Goal: Transaction & Acquisition: Purchase product/service

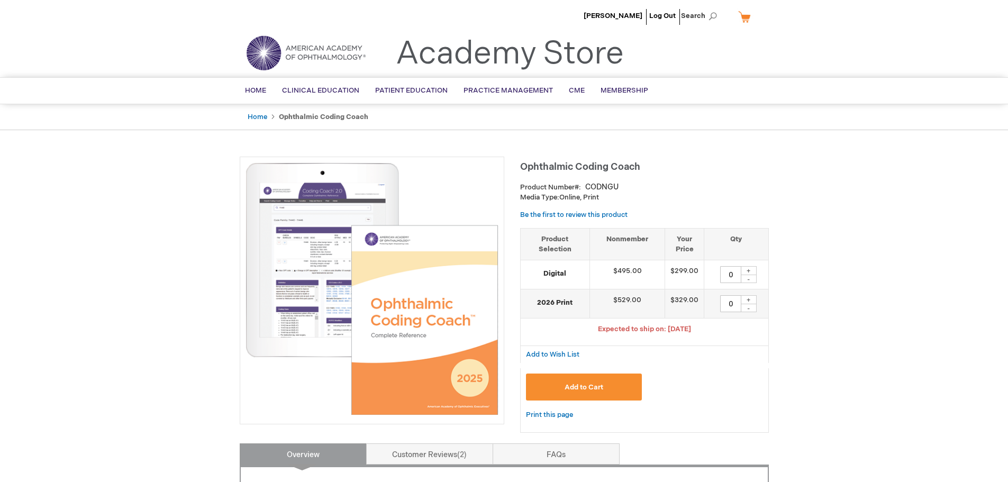
click at [750, 297] on div "+" at bounding box center [749, 299] width 16 height 9
type input "1"
click at [572, 390] on span "Add to Cart" at bounding box center [584, 387] width 39 height 8
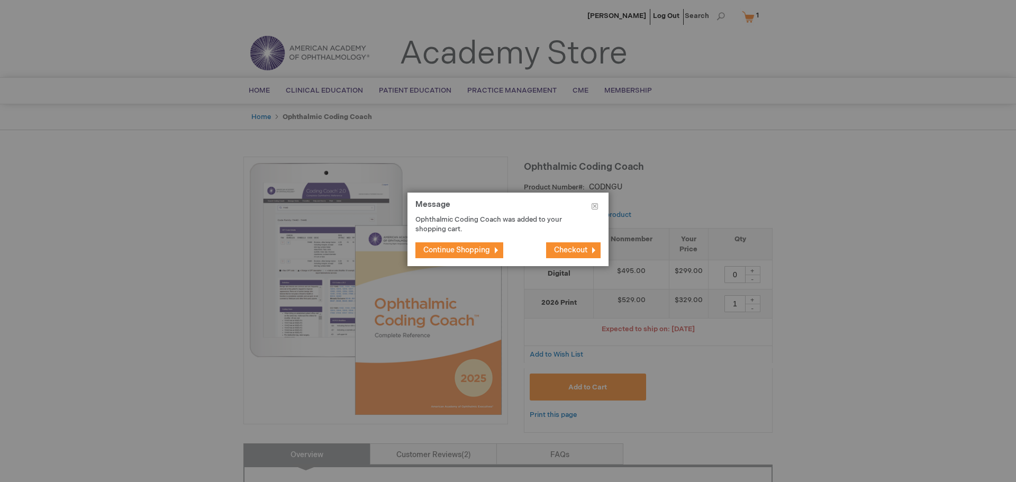
click at [476, 247] on span "Continue Shopping" at bounding box center [456, 250] width 67 height 9
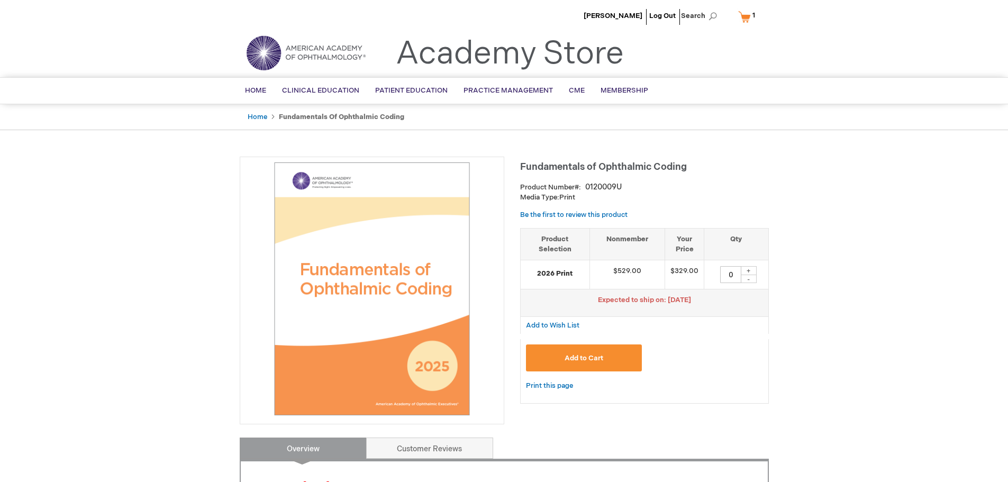
click at [749, 269] on div "+" at bounding box center [749, 270] width 16 height 9
type input "1"
click at [582, 358] on span "Add to Cart" at bounding box center [584, 358] width 39 height 8
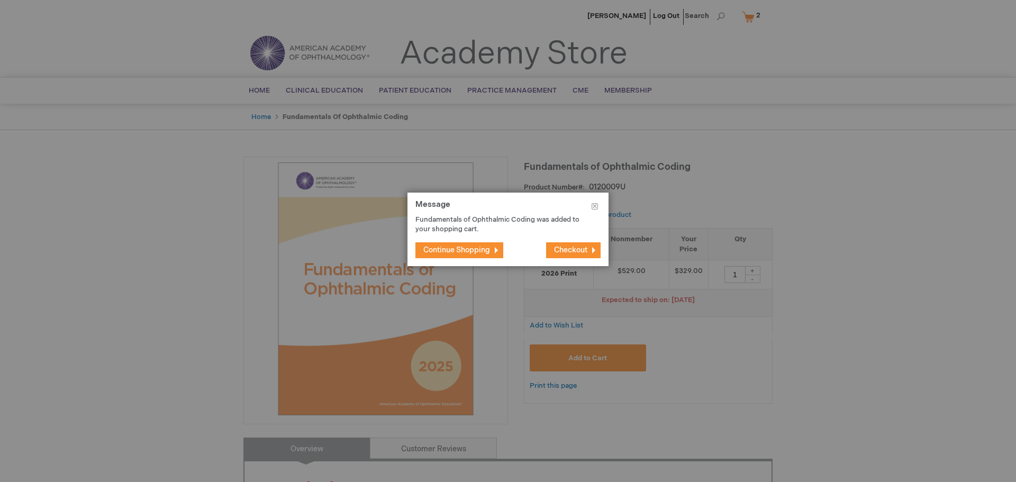
click at [488, 249] on span "Continue Shopping" at bounding box center [456, 250] width 67 height 9
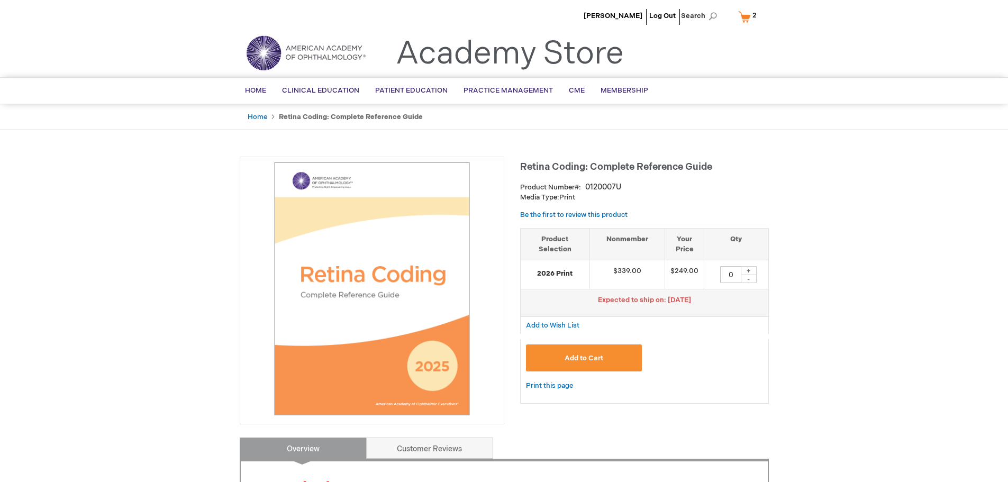
click at [753, 270] on div "+" at bounding box center [749, 270] width 16 height 9
type input "1"
click at [592, 358] on span "Add to Cart" at bounding box center [584, 358] width 39 height 8
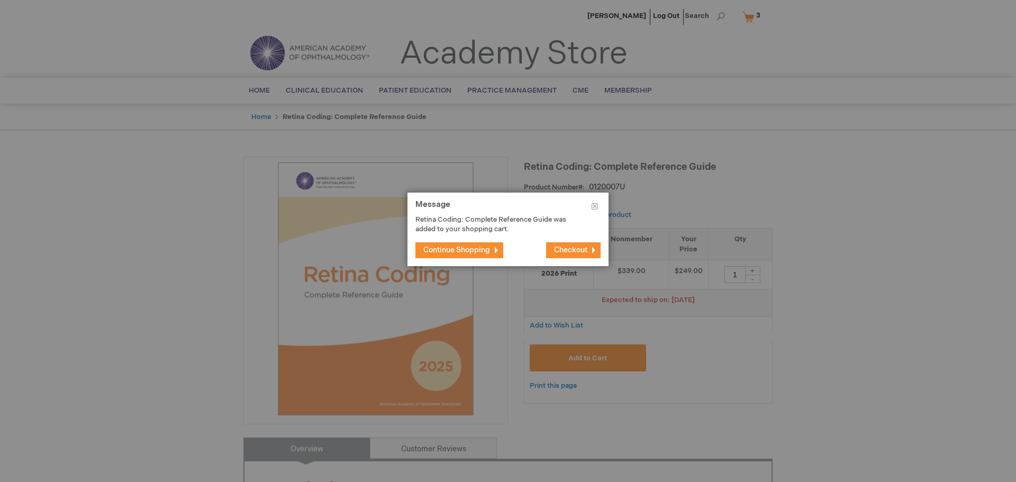
click at [454, 249] on span "Continue Shopping" at bounding box center [456, 250] width 67 height 9
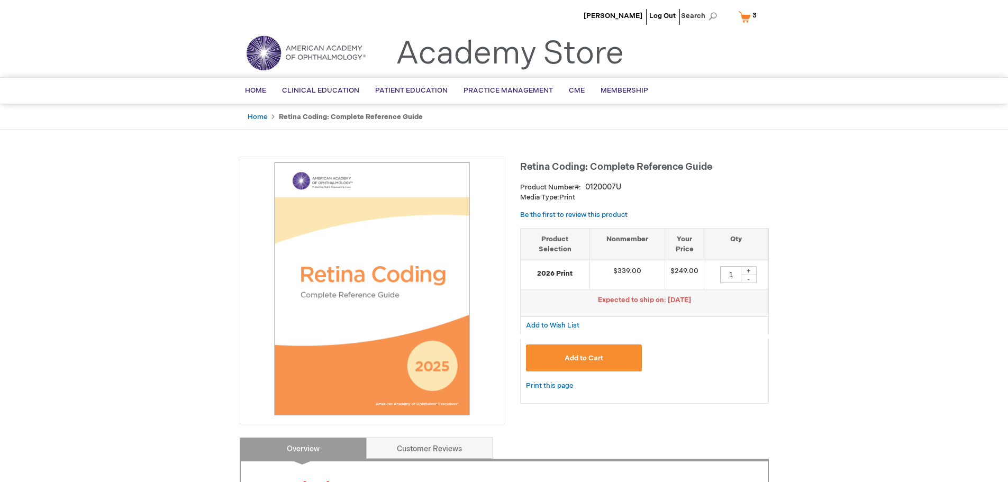
click at [744, 16] on link "My Cart 3 3 items" at bounding box center [750, 16] width 28 height 19
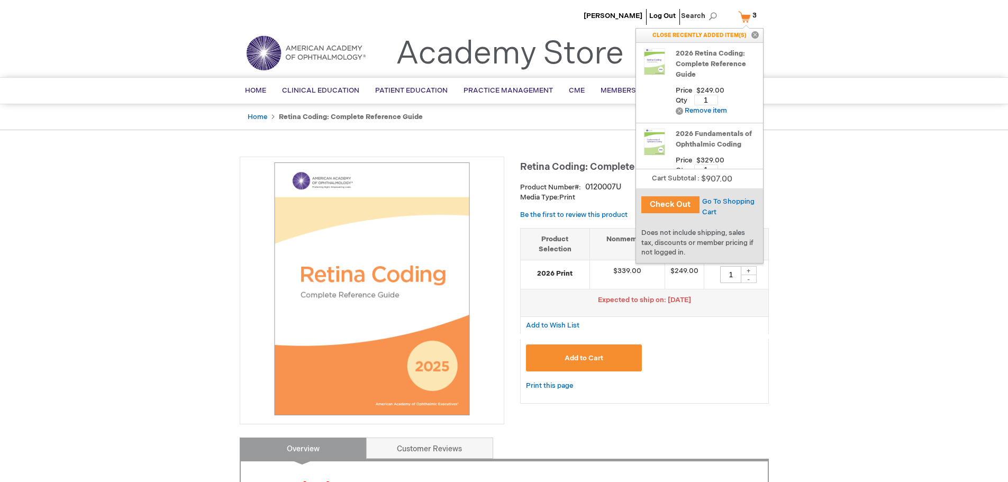
click at [684, 203] on button "Check Out" at bounding box center [671, 204] width 58 height 17
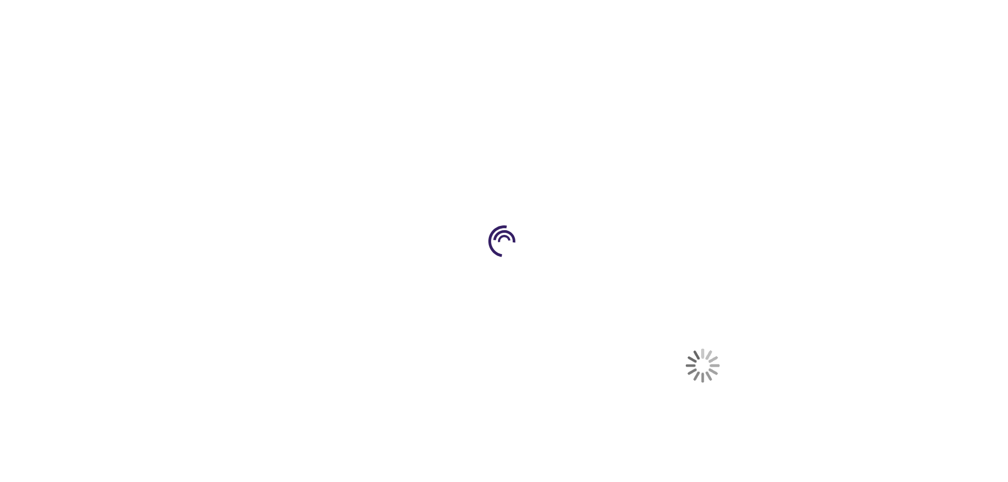
select select "US"
select select "1"
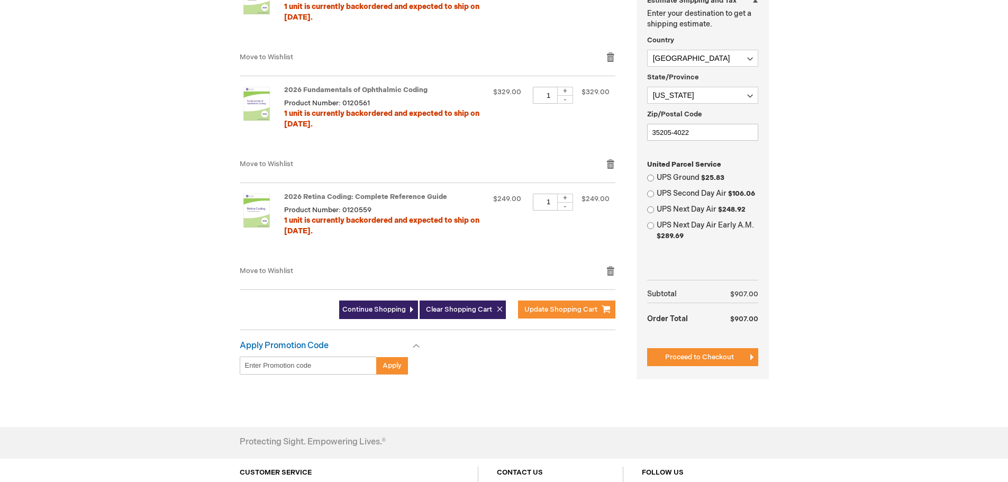
scroll to position [371, 0]
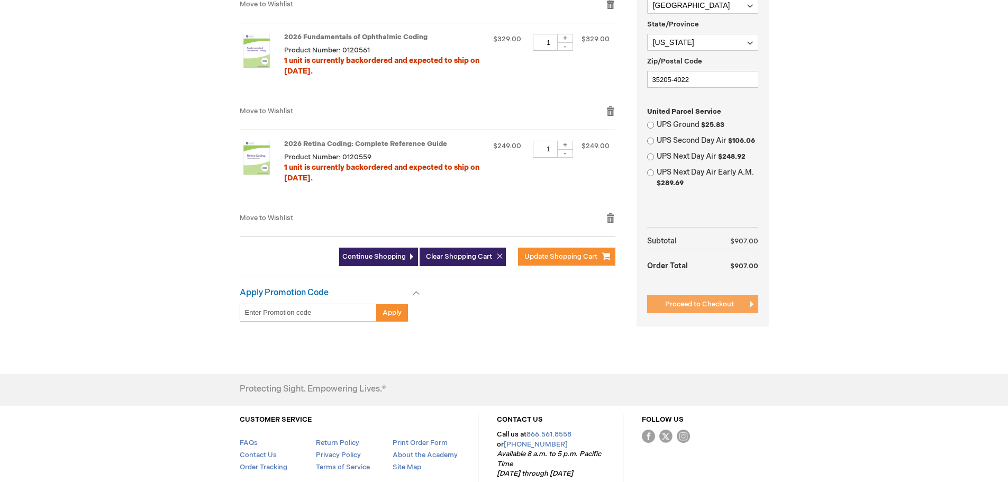
click at [703, 309] on span "Proceed to Checkout" at bounding box center [699, 304] width 69 height 8
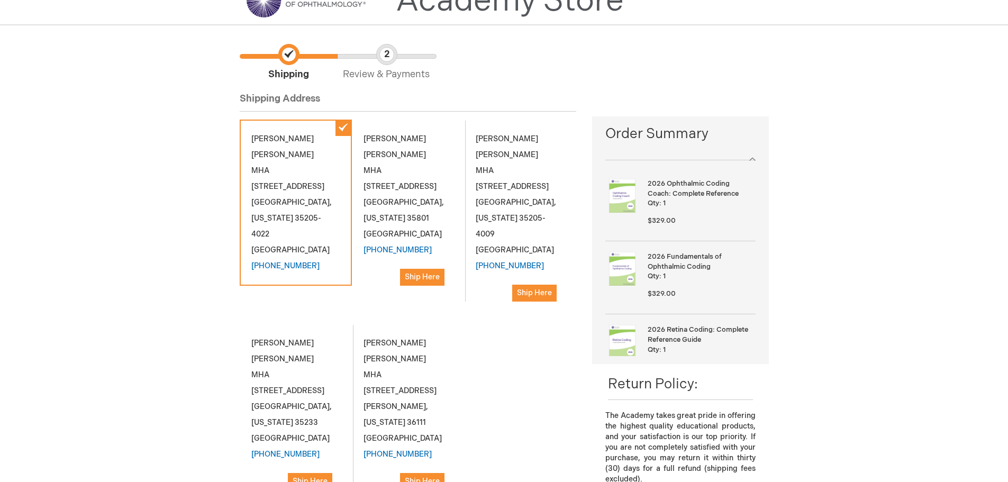
scroll to position [106, 0]
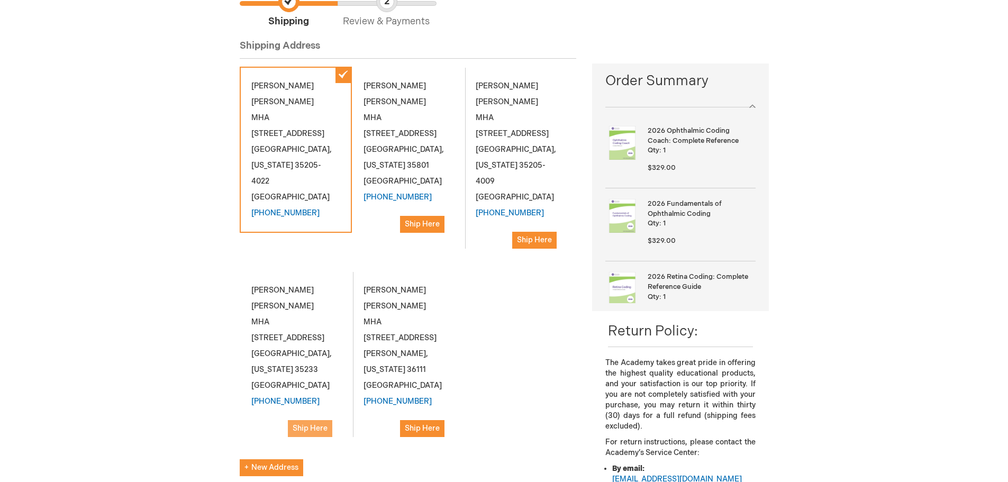
click at [308, 420] on button "Ship Here" at bounding box center [310, 428] width 44 height 17
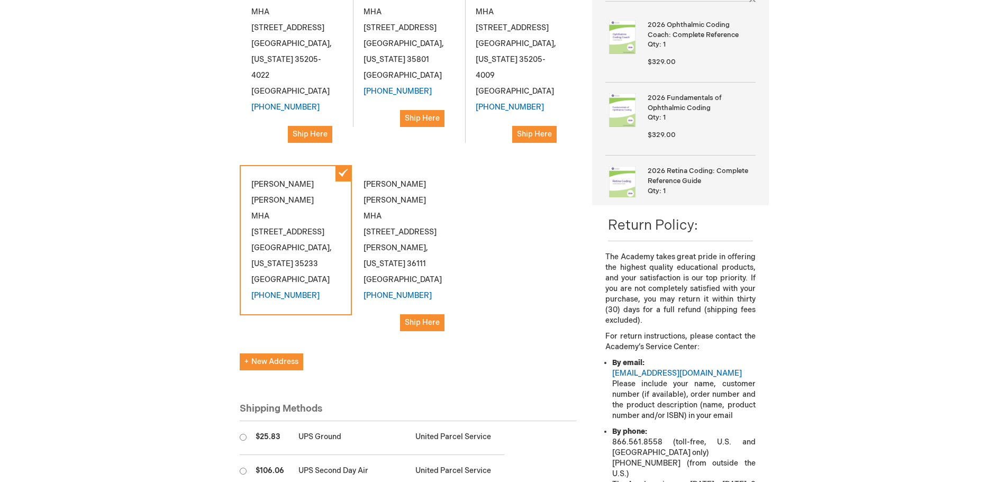
scroll to position [318, 0]
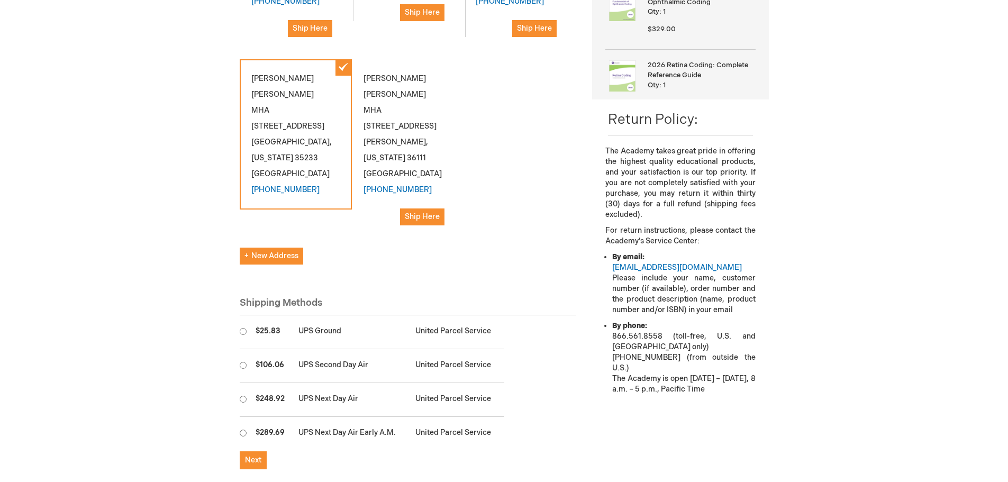
click at [241, 328] on input "radio" at bounding box center [243, 331] width 7 height 7
radio input "true"
click at [251, 456] on span "Next" at bounding box center [253, 460] width 16 height 9
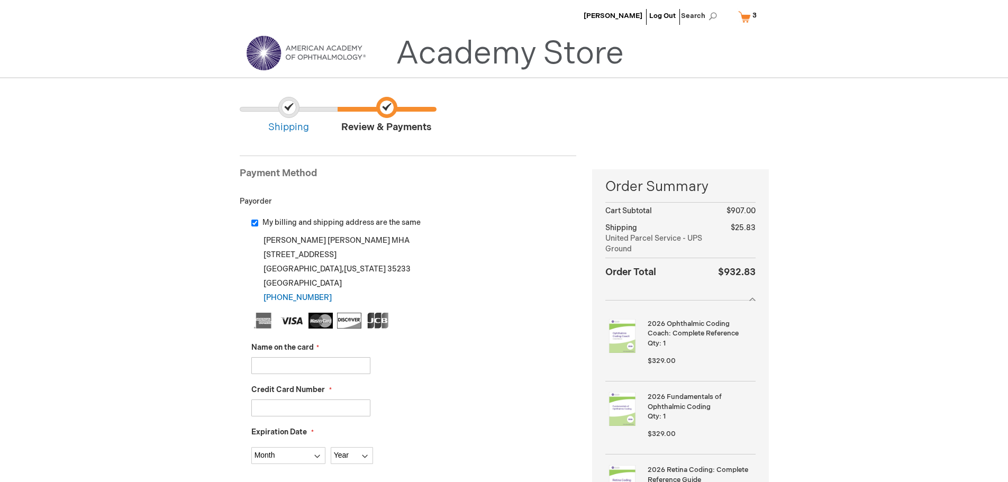
click at [255, 227] on div "My billing and shipping address are the same" at bounding box center [414, 223] width 326 height 11
click at [255, 224] on input "My billing and shipping address are the same" at bounding box center [254, 223] width 7 height 7
checkbox input "false"
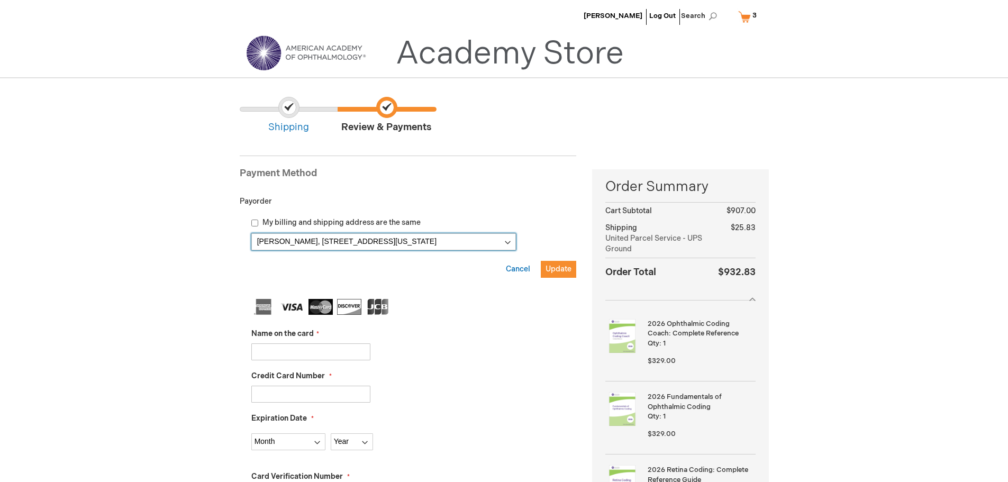
click at [486, 238] on select "Jessica Bakane, 2101 Highland Ave S , Birmingham, Alabama 35205-4022, United St…" at bounding box center [383, 241] width 265 height 17
click at [556, 270] on span "Update" at bounding box center [559, 269] width 26 height 9
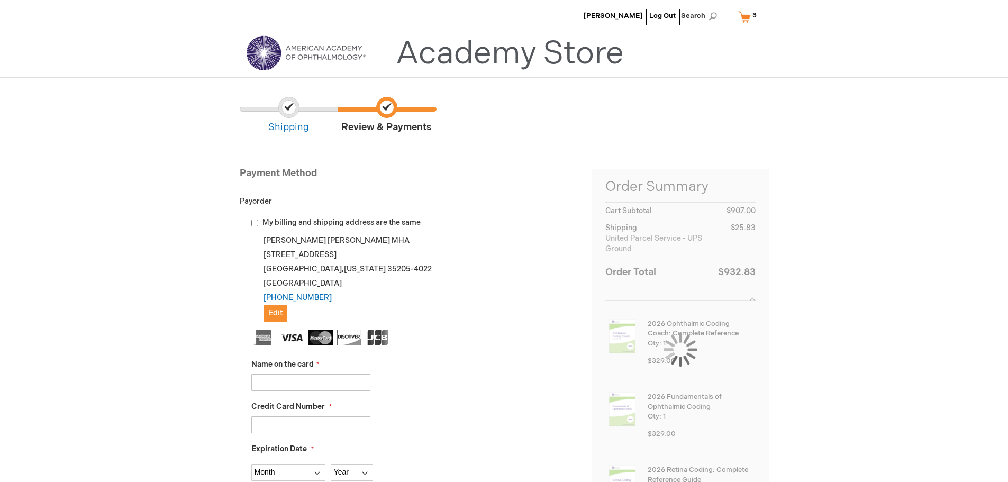
click at [283, 383] on input "Name on the card" at bounding box center [310, 382] width 119 height 17
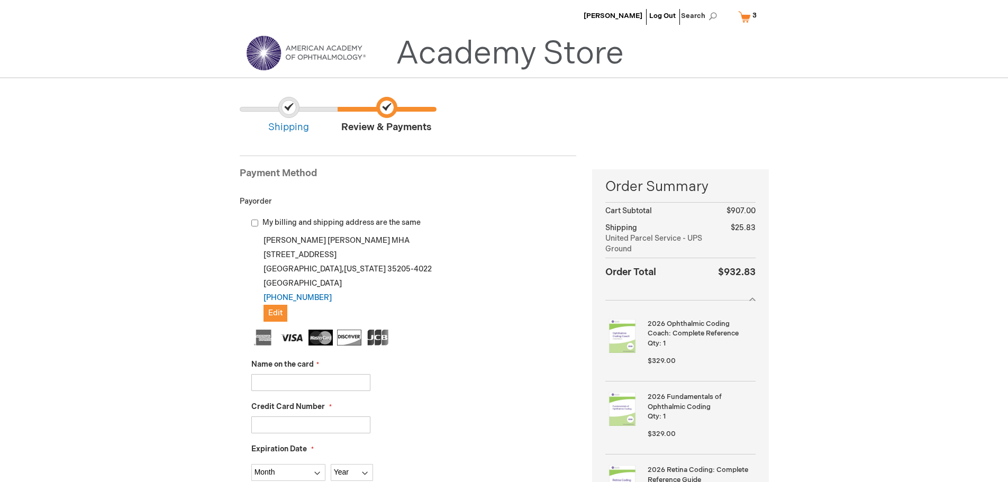
type input "MATHEW SAPP"
type input "4791628000531148"
select select "7"
select select "2028"
type input "256"
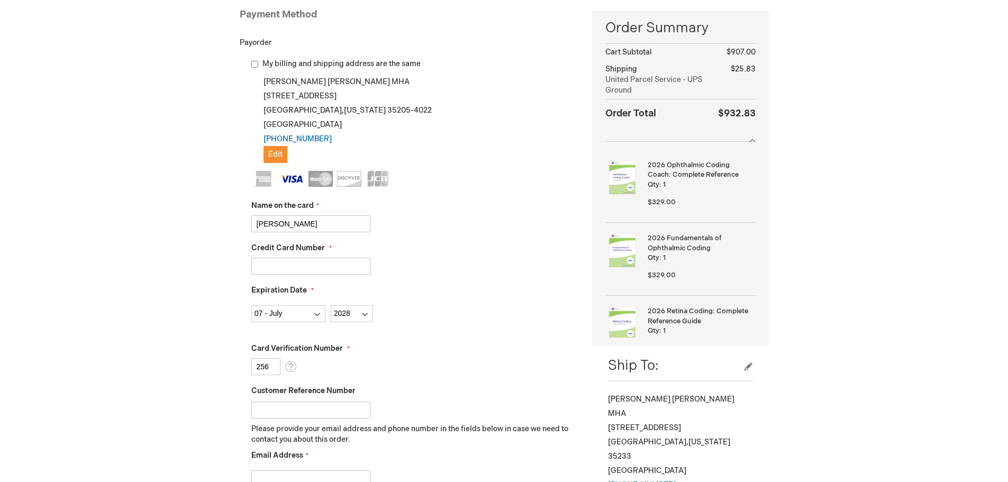
scroll to position [265, 0]
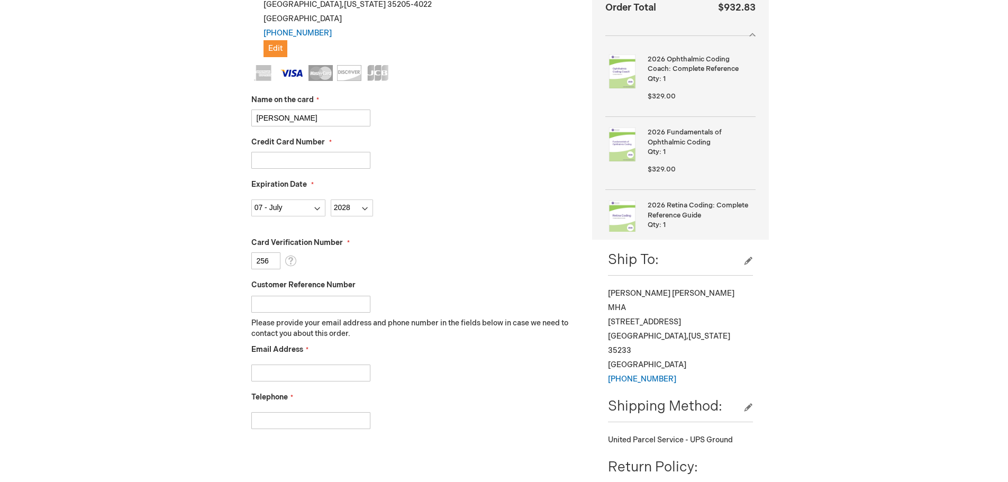
click at [285, 308] on input "Customer Reference Number" at bounding box center [310, 304] width 119 height 17
type input "bhm100725"
click at [314, 373] on input "Email Address" at bounding box center [310, 373] width 119 height 17
type input "AP@KASSOUFHEALTHCARE.COM"
click at [297, 419] on input "Telephone" at bounding box center [310, 420] width 119 height 17
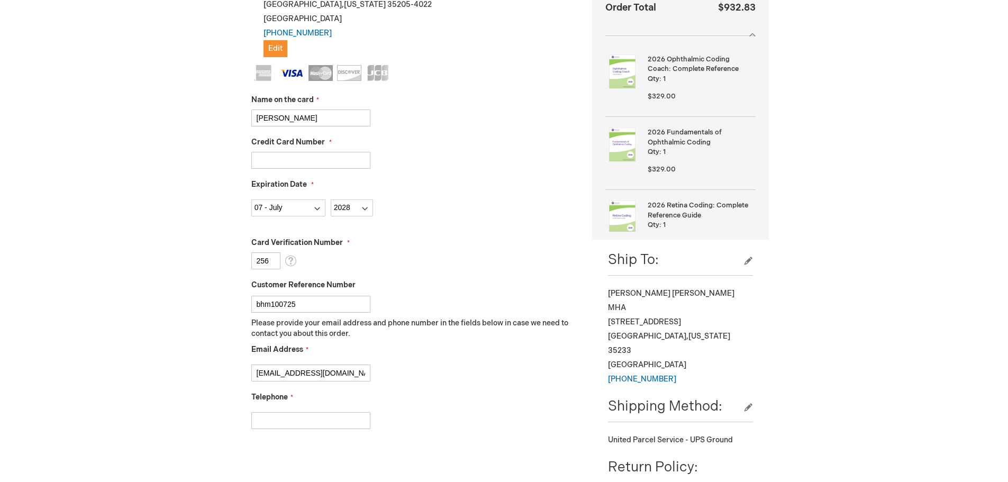
type input "2055582529"
checkbox input "true"
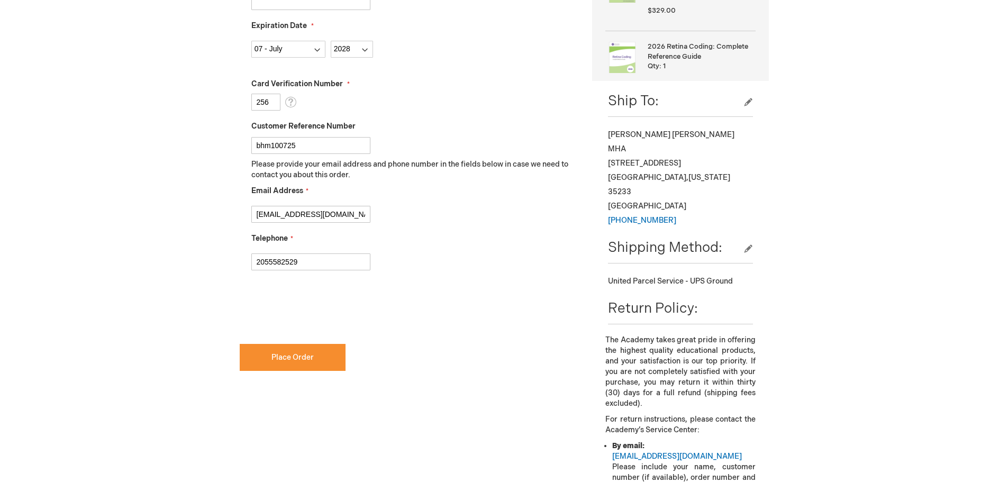
scroll to position [476, 0]
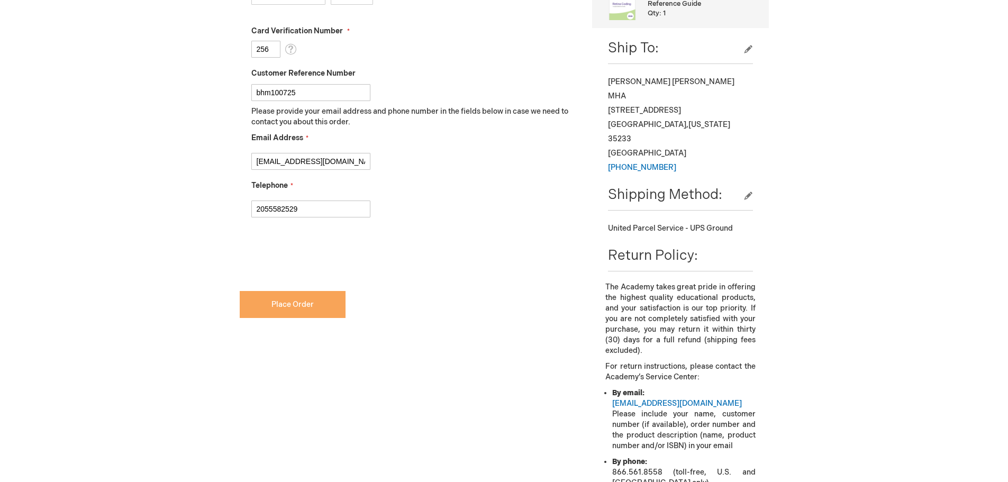
click at [287, 307] on span "Place Order" at bounding box center [293, 304] width 42 height 9
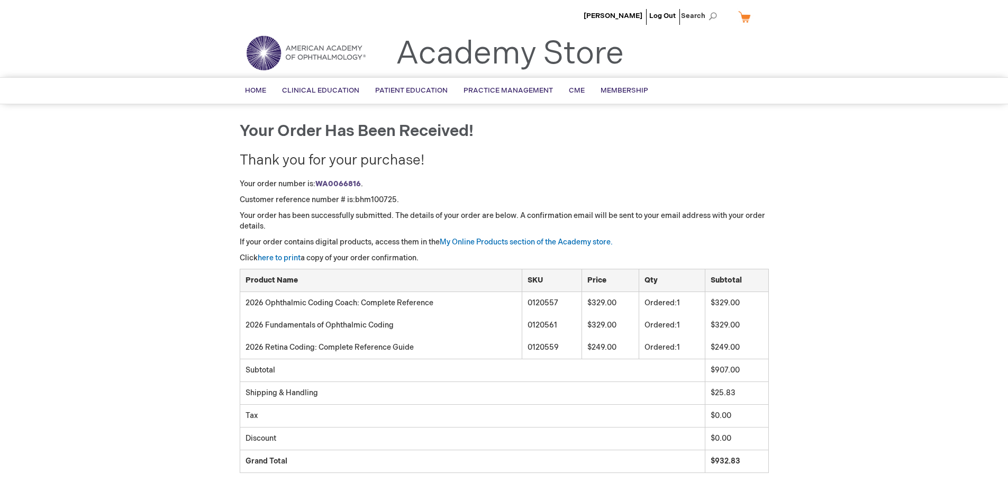
scroll to position [159, 0]
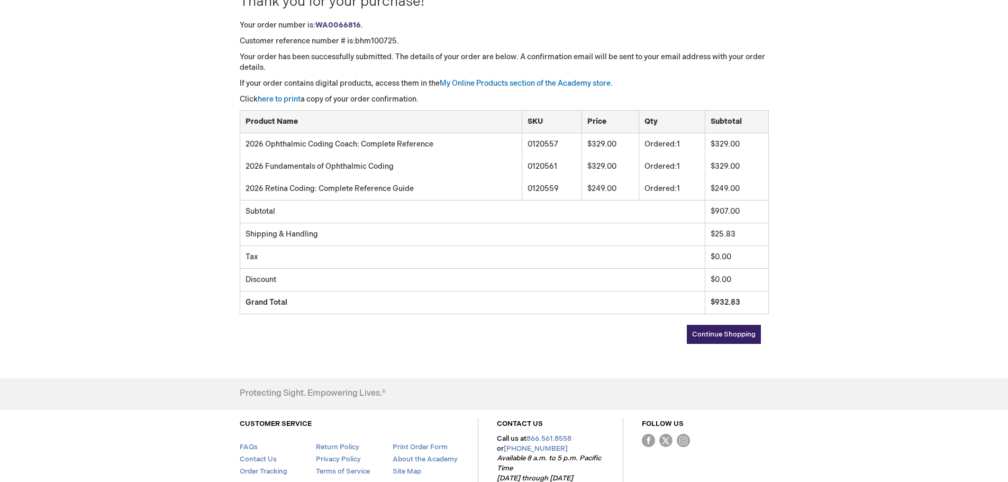
click at [722, 331] on span "Continue Shopping" at bounding box center [724, 334] width 64 height 8
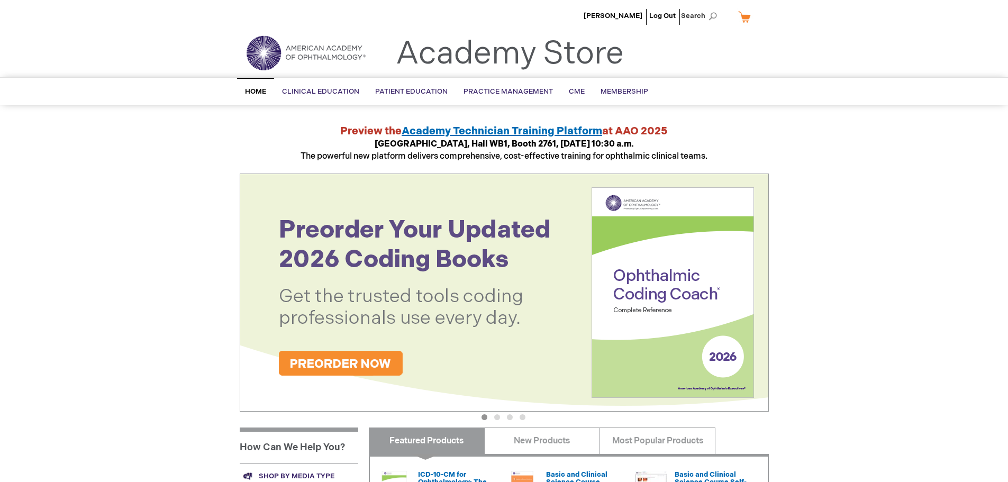
click at [313, 359] on img at bounding box center [504, 293] width 529 height 238
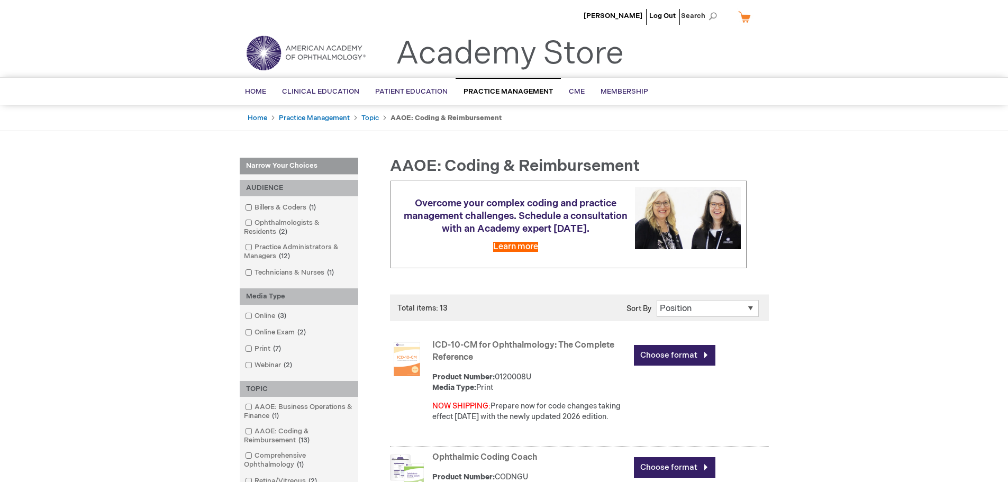
scroll to position [106, 0]
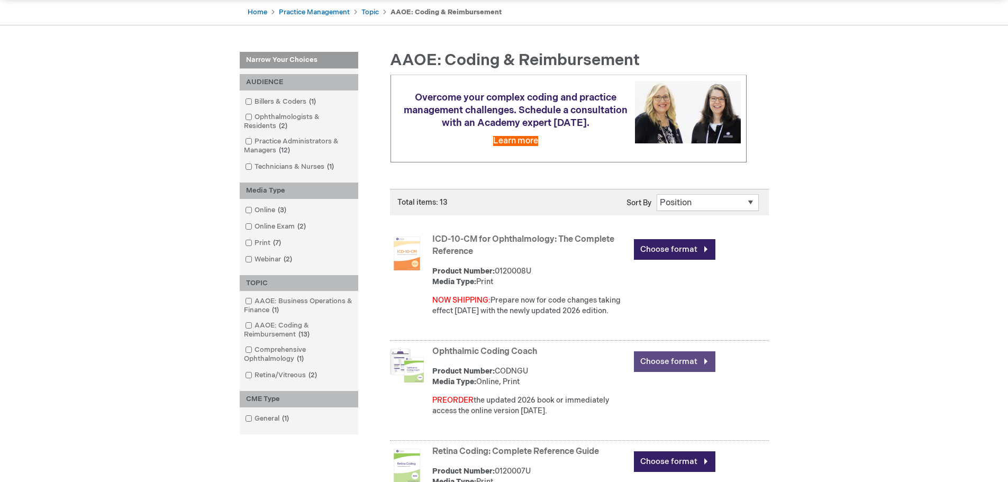
click at [681, 357] on link "Choose format" at bounding box center [675, 361] width 82 height 21
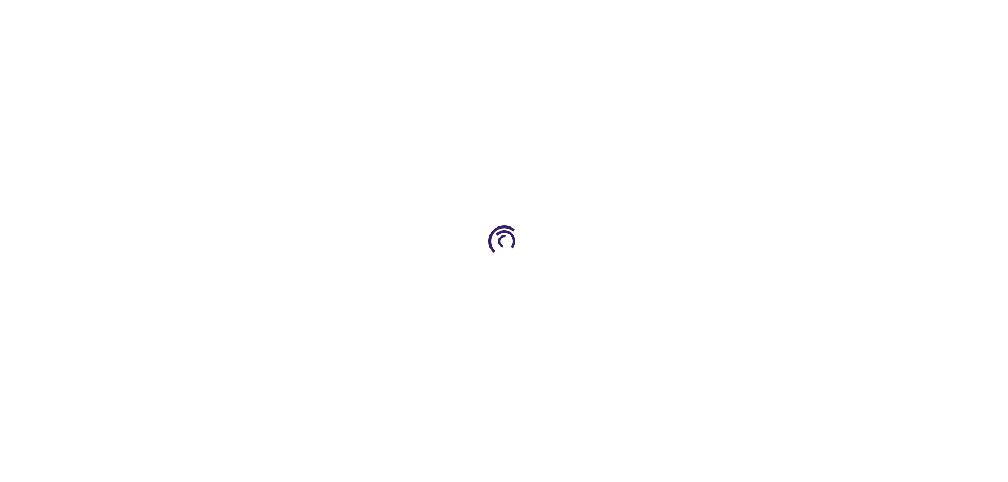
type input "0"
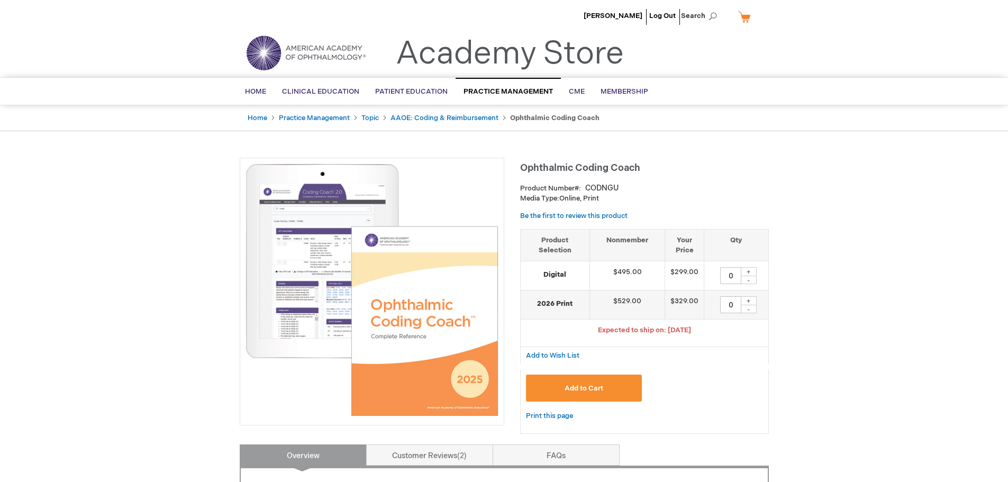
click at [748, 302] on div "+" at bounding box center [749, 300] width 16 height 9
type input "2"
click at [612, 384] on button "Add to Cart" at bounding box center [584, 388] width 116 height 27
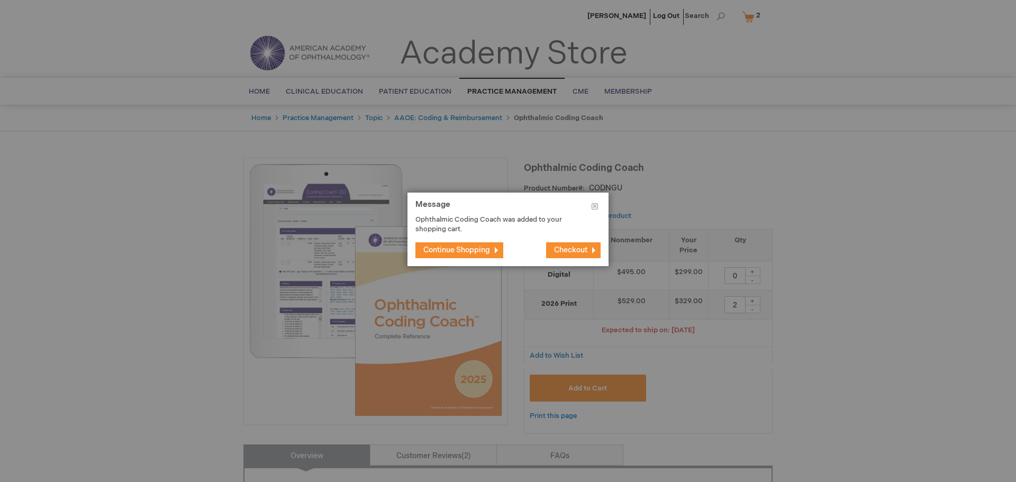
click at [578, 247] on span "Checkout" at bounding box center [570, 250] width 33 height 9
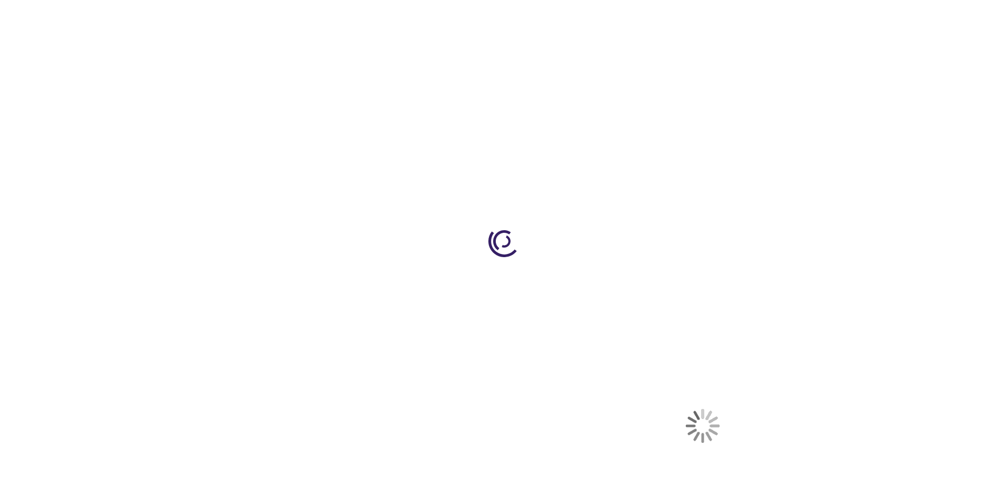
select select "US"
select select "1"
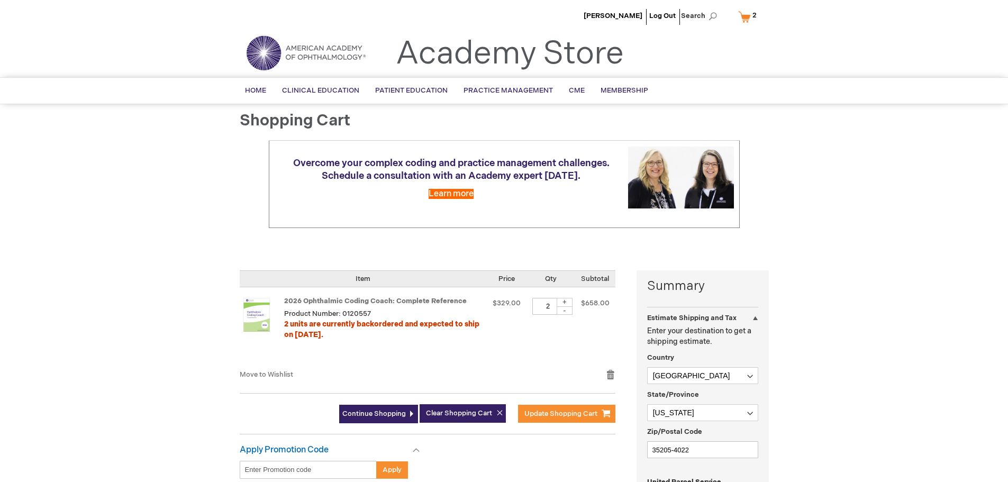
scroll to position [106, 0]
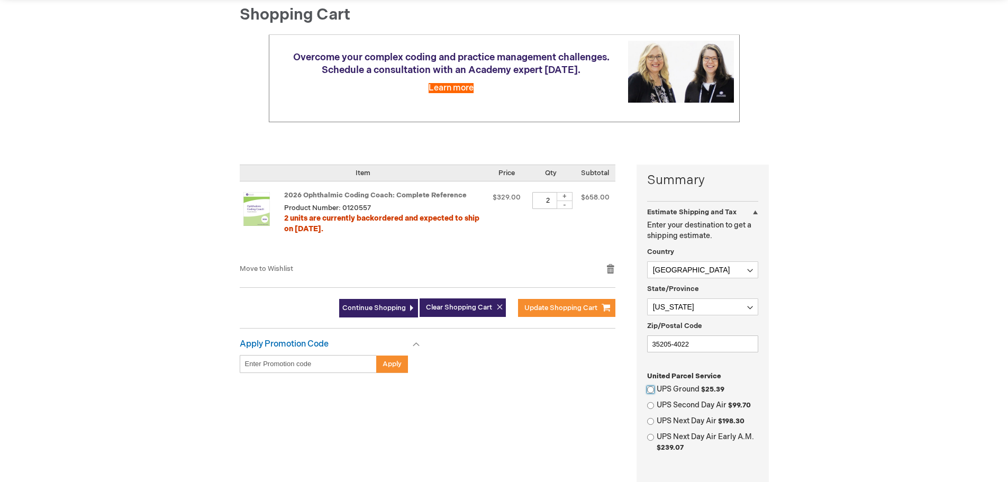
click at [653, 389] on input "UPS Ground $25.39" at bounding box center [650, 389] width 7 height 7
radio input "true"
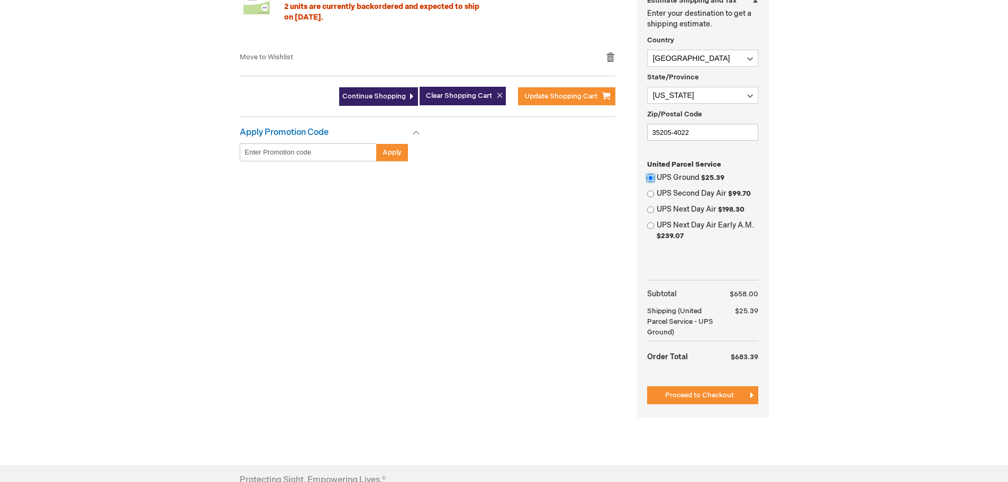
scroll to position [371, 0]
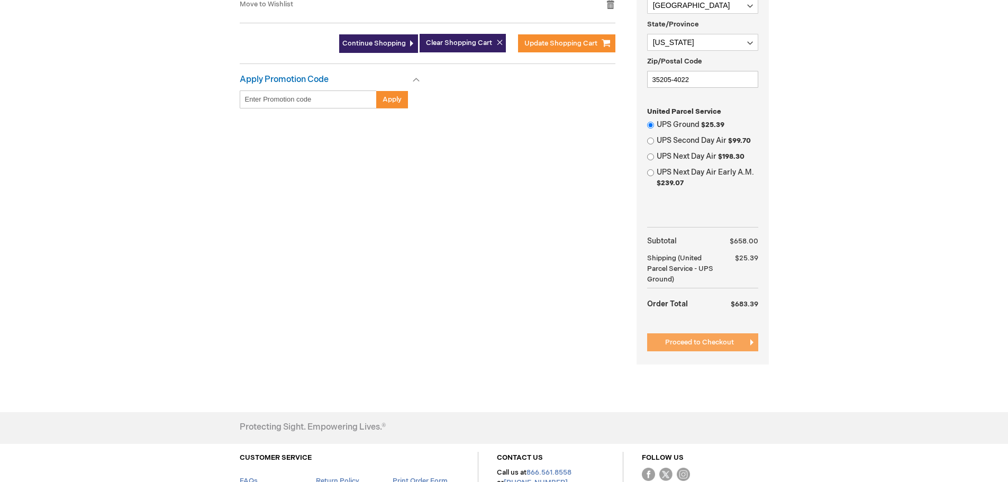
click at [690, 348] on button "Proceed to Checkout" at bounding box center [702, 342] width 111 height 18
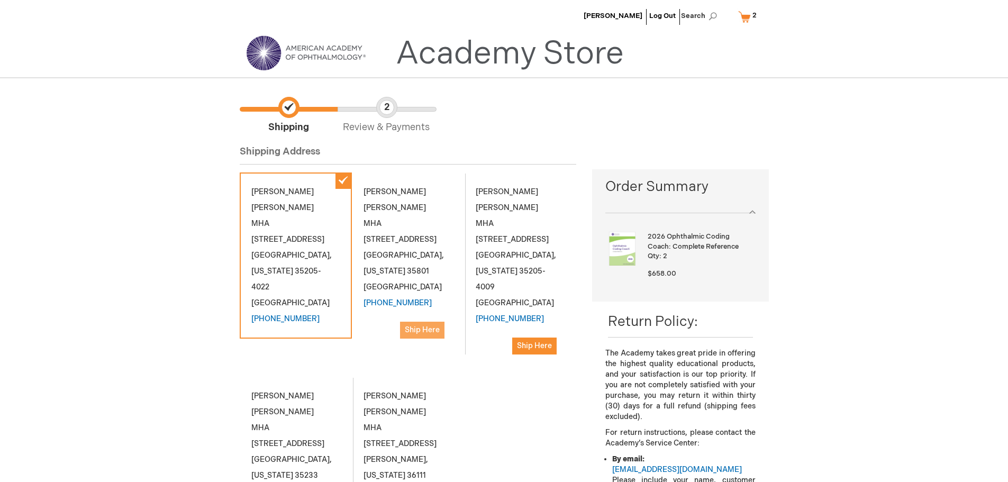
click at [427, 330] on span "Ship Here" at bounding box center [422, 330] width 35 height 9
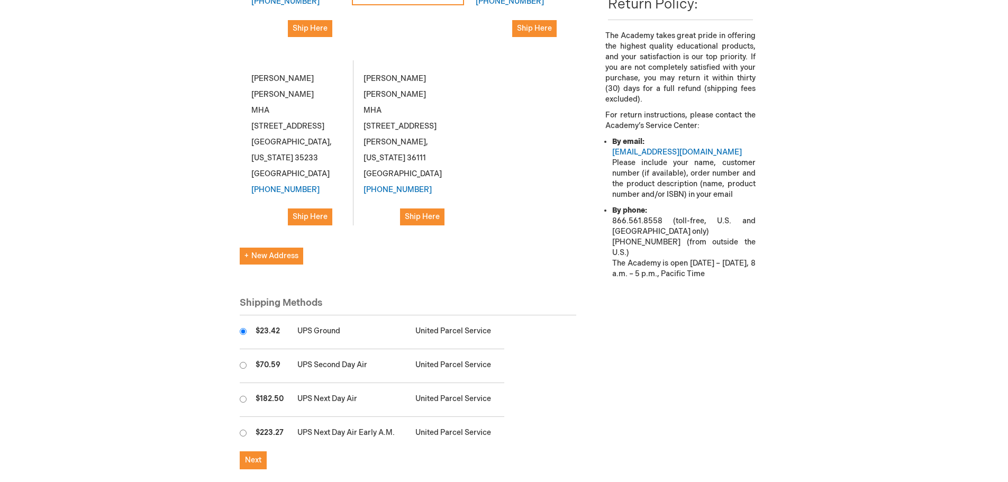
scroll to position [423, 0]
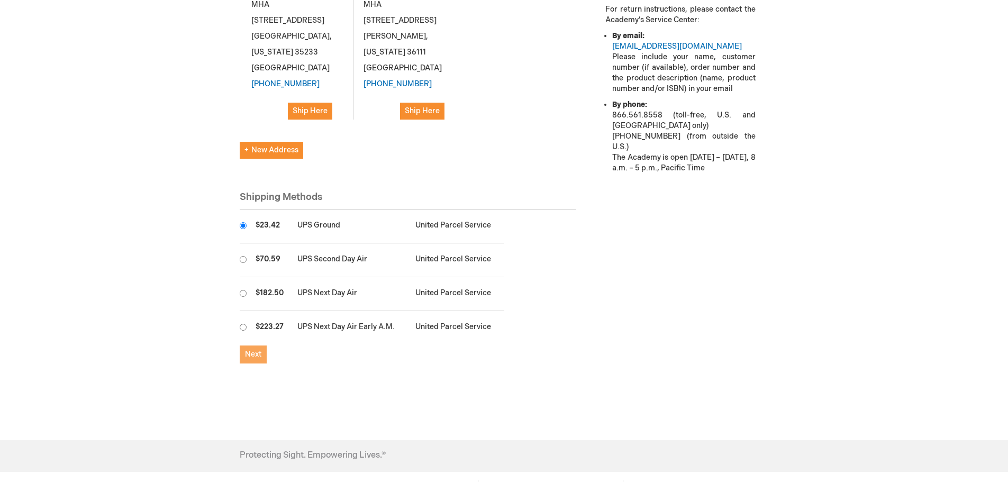
click at [257, 350] on span "Next" at bounding box center [253, 354] width 16 height 9
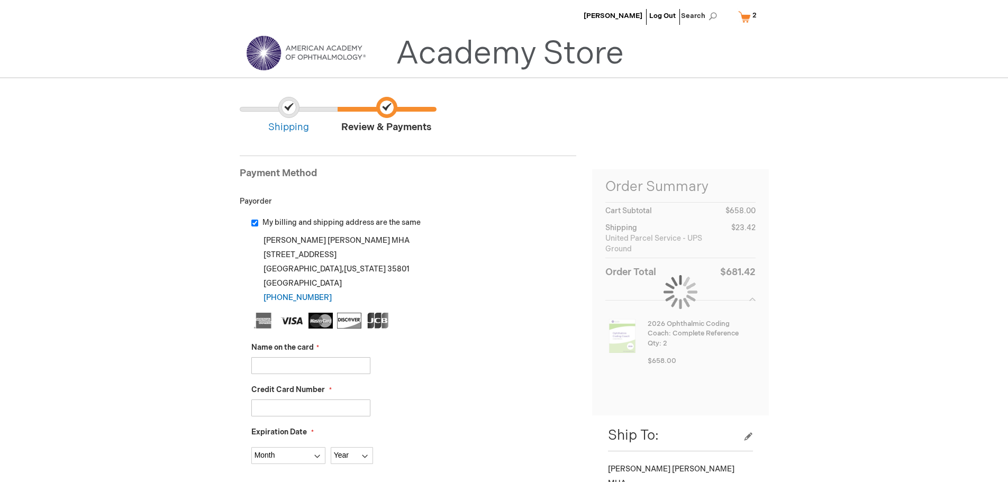
click at [255, 221] on input "My billing and shipping address are the same" at bounding box center [254, 223] width 7 height 7
checkbox input "false"
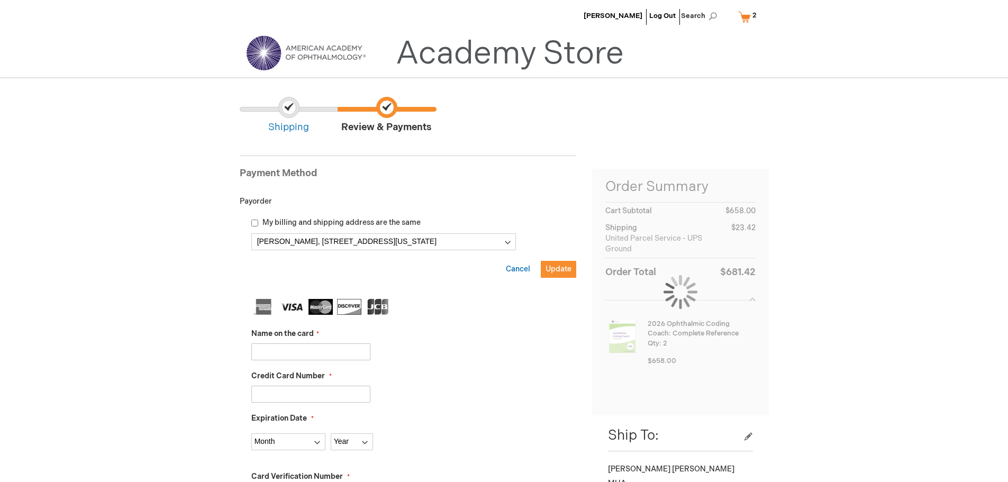
click at [289, 353] on input "Name on the card" at bounding box center [310, 352] width 119 height 17
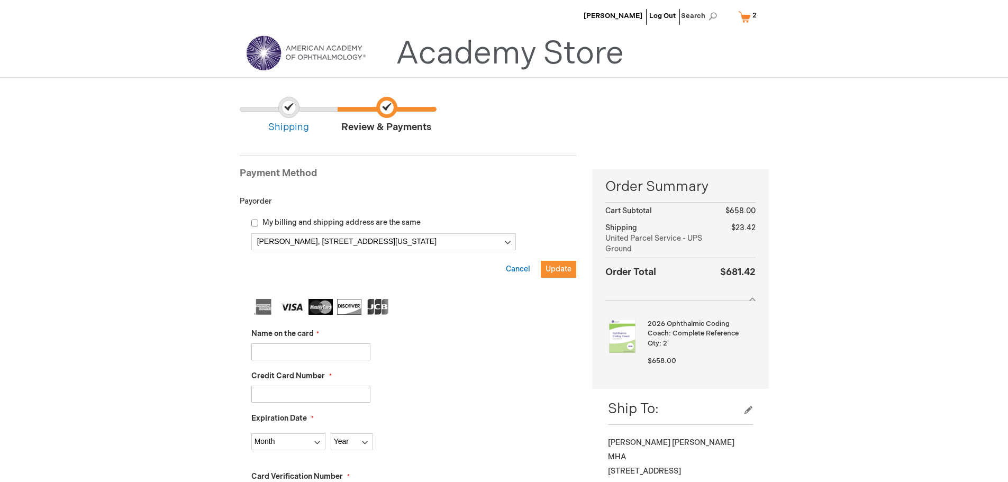
type input "SUE JOHNSON"
type input "4484621305751190"
select select "1"
select select "2028"
type input "354"
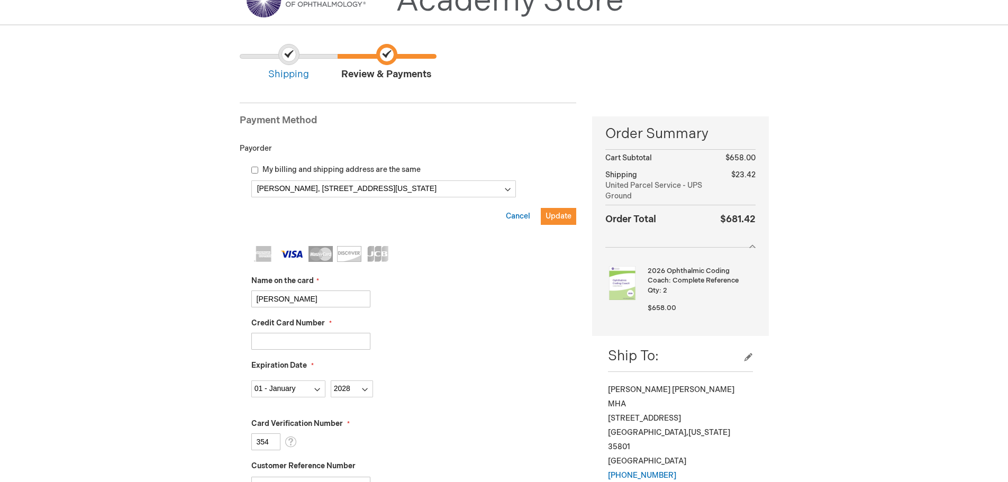
scroll to position [159, 0]
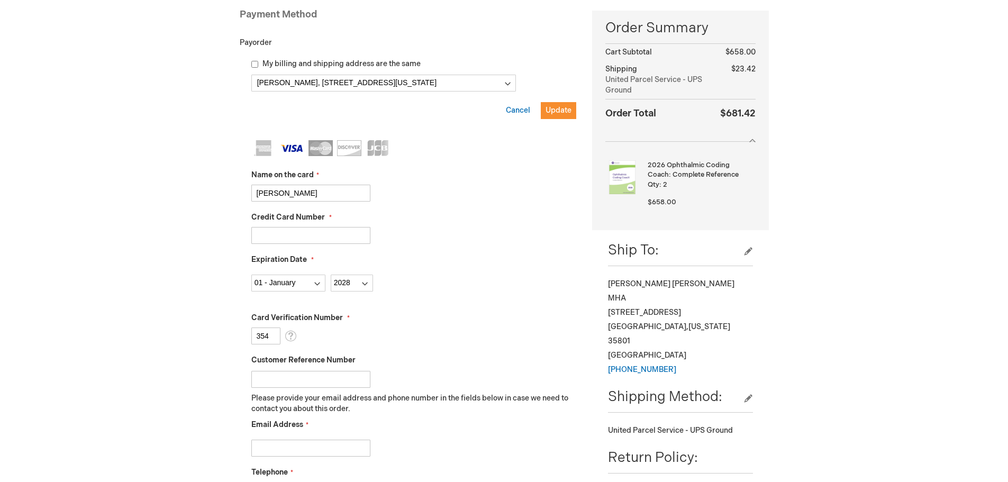
click at [330, 376] on input "Customer Reference Number" at bounding box center [310, 379] width 119 height 17
click at [286, 378] on input "HSV100125" at bounding box center [310, 379] width 119 height 17
type input "HSV100725"
click at [322, 443] on input "Email Address" at bounding box center [310, 448] width 119 height 17
type input "AP@KASSOUFHEALTHCARE.COM"
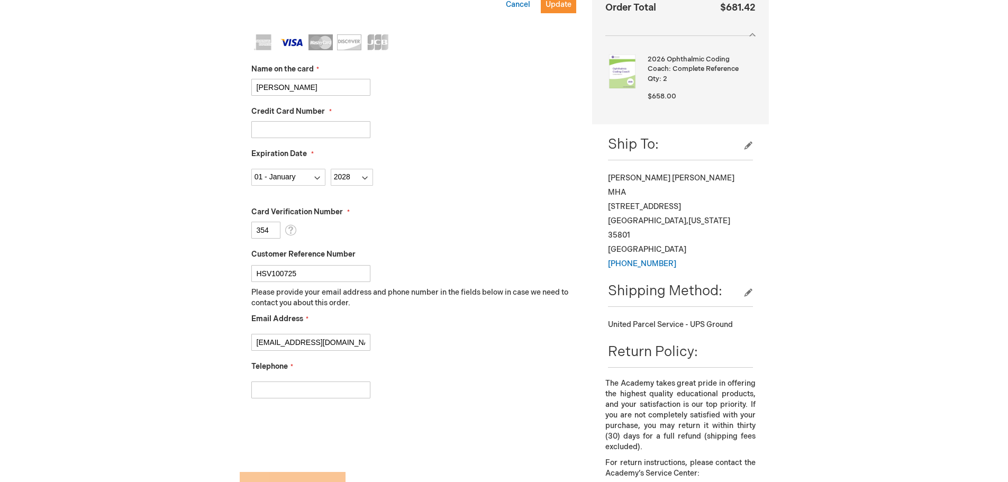
scroll to position [371, 0]
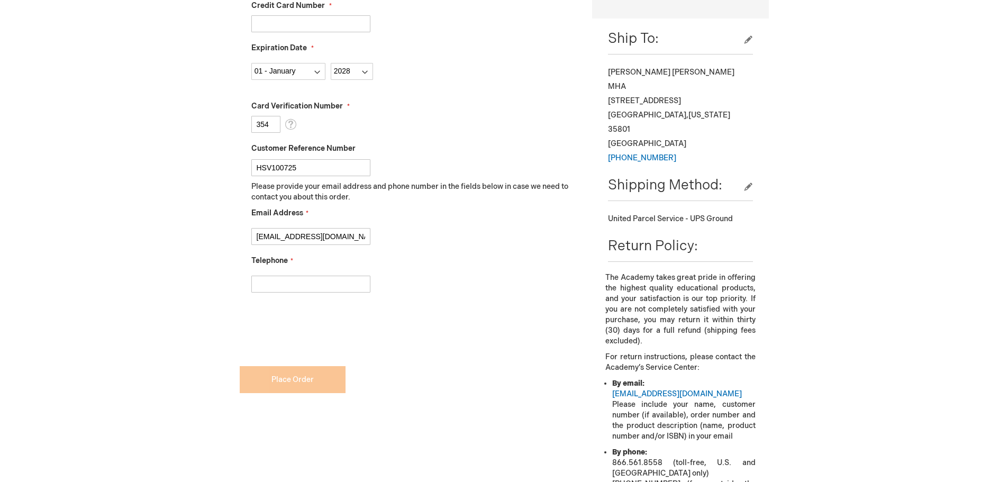
click at [263, 273] on div at bounding box center [414, 282] width 326 height 22
click at [264, 285] on input "Telephone" at bounding box center [310, 284] width 119 height 17
type input "2055582529"
checkbox input "true"
click at [284, 383] on form "Payment Information Payment Method Payorder My billing and shipping address are…" at bounding box center [408, 99] width 337 height 651
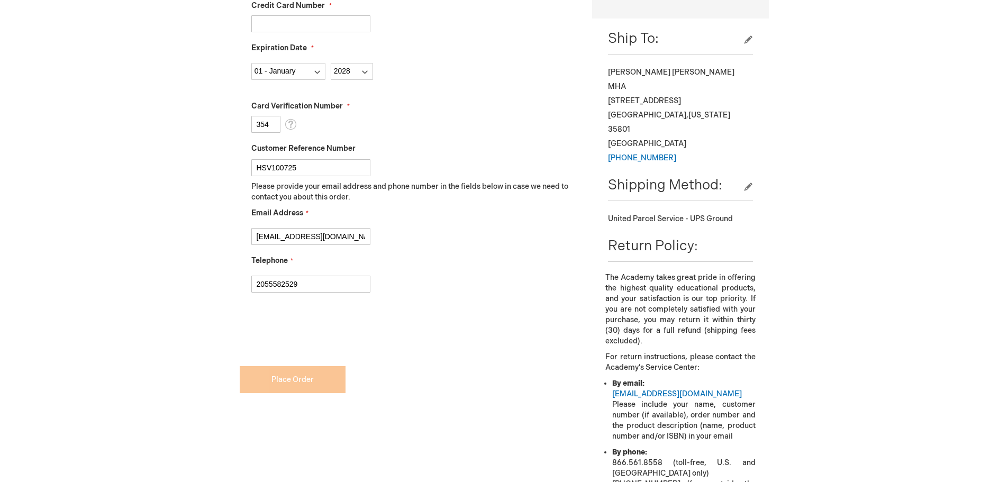
click at [302, 383] on form "Payment Information Payment Method Payorder My billing and shipping address are…" at bounding box center [408, 99] width 337 height 651
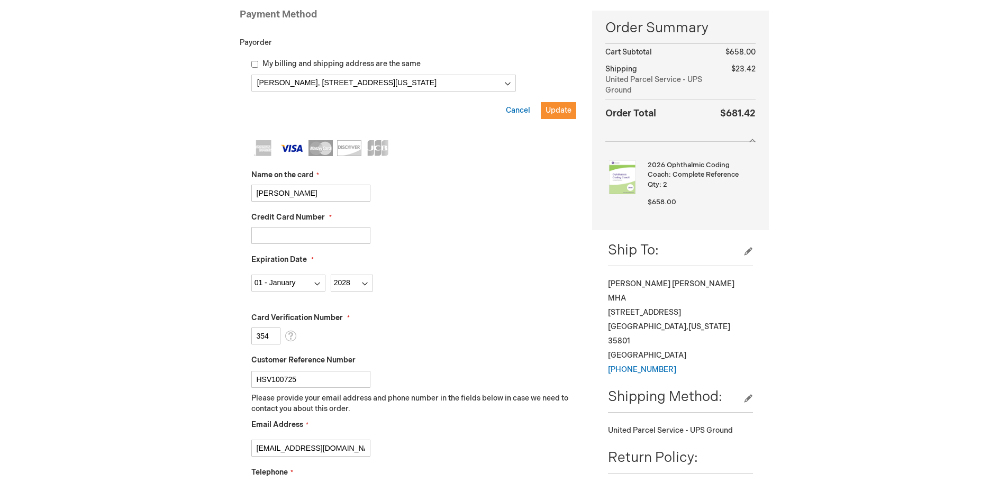
scroll to position [106, 0]
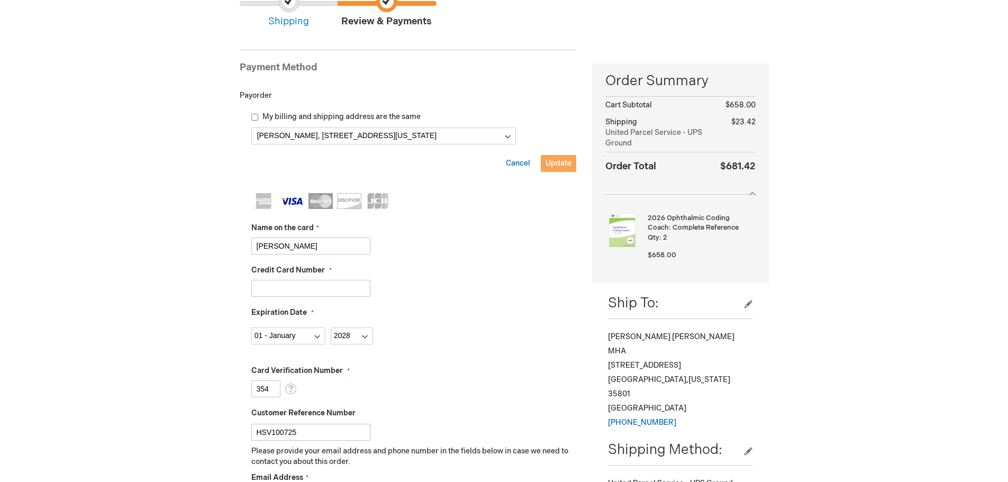
click at [559, 165] on span "Update" at bounding box center [559, 163] width 26 height 9
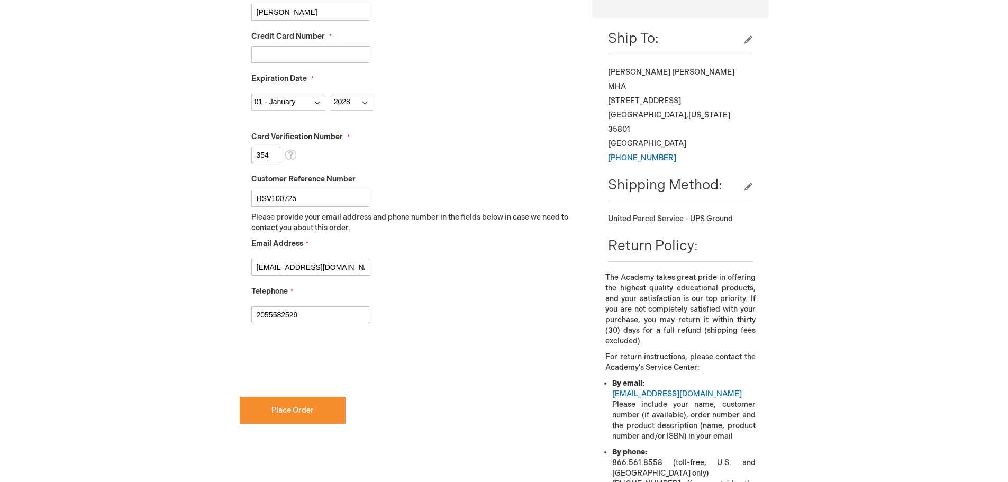
scroll to position [423, 0]
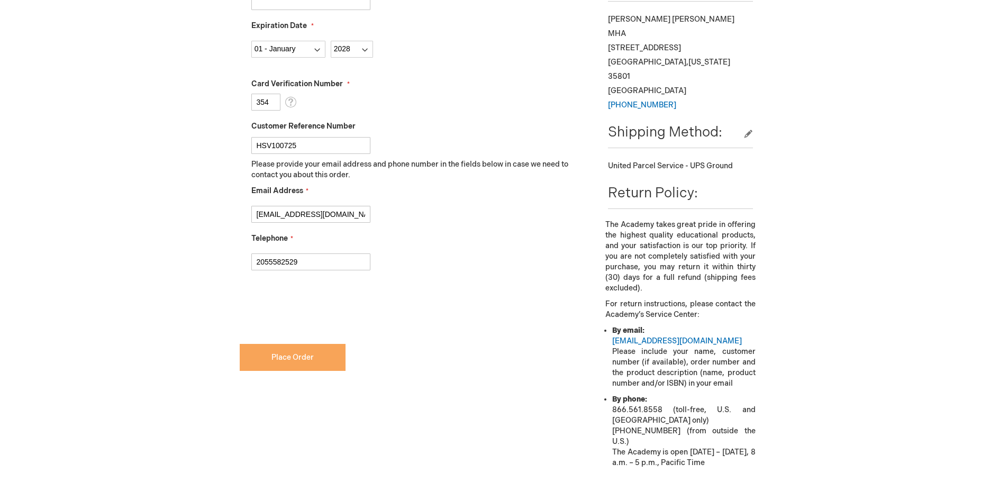
click at [285, 364] on button "Place Order" at bounding box center [293, 357] width 106 height 27
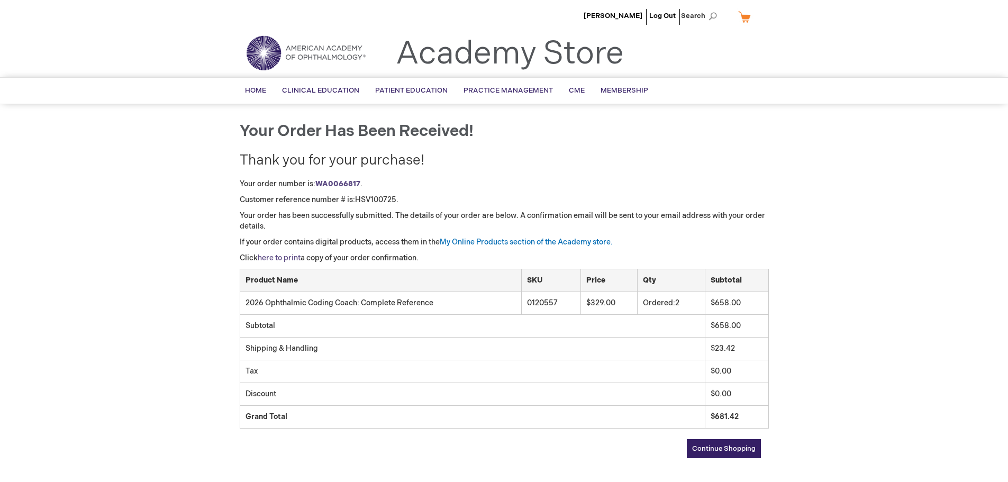
click at [272, 255] on link "here to print" at bounding box center [279, 258] width 43 height 9
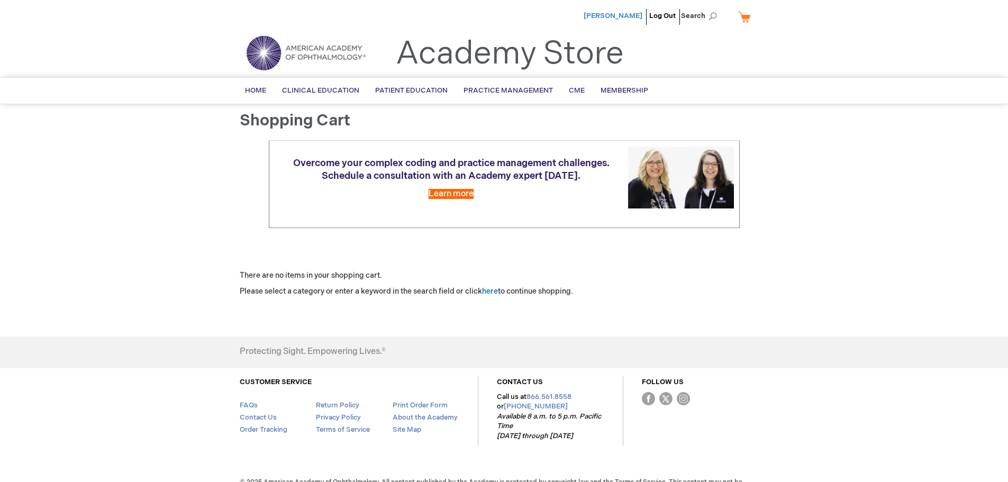
click at [625, 15] on span "Jessica Bakane" at bounding box center [613, 16] width 59 height 8
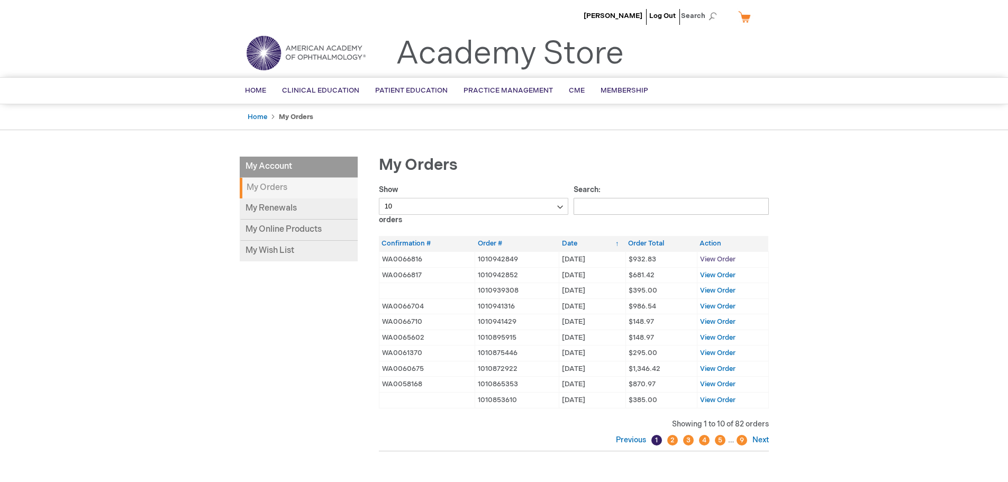
click at [722, 258] on span "View Order" at bounding box center [717, 259] width 35 height 8
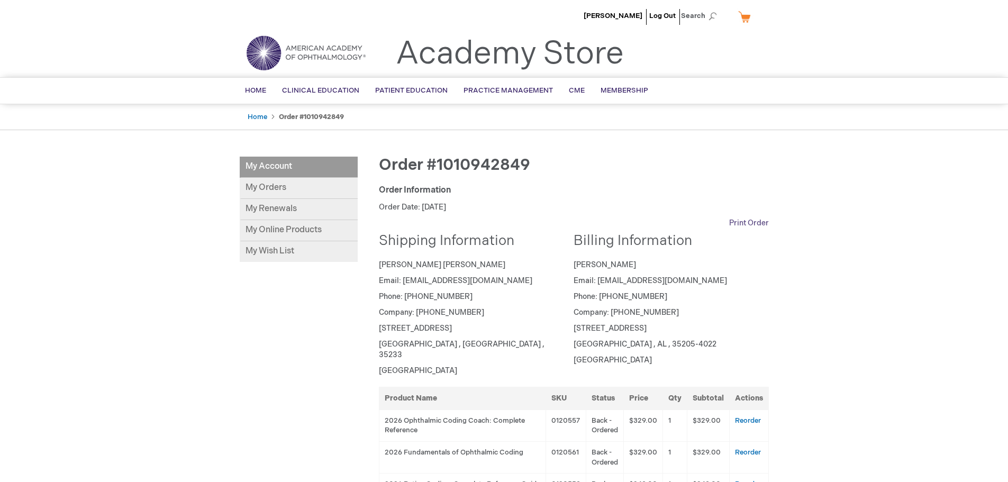
click at [747, 222] on link "Print Order" at bounding box center [749, 223] width 40 height 11
